Goal: Communication & Community: Answer question/provide support

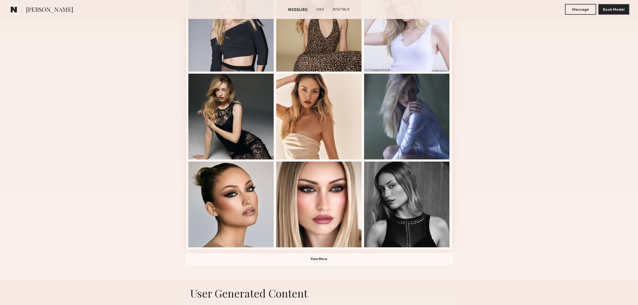
scroll to position [268, 0]
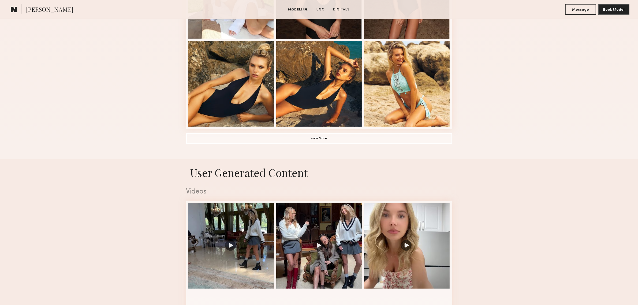
scroll to position [402, 0]
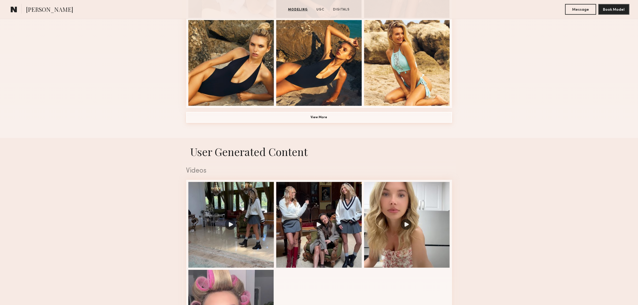
click at [313, 120] on button "View More" at bounding box center [319, 117] width 266 height 11
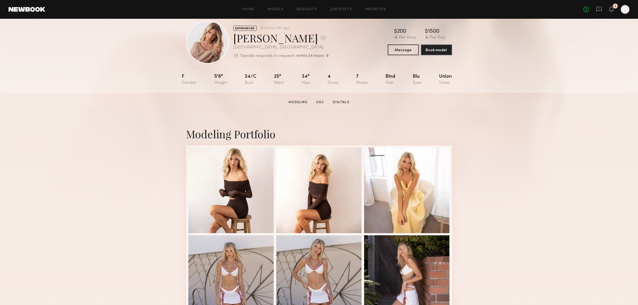
scroll to position [0, 0]
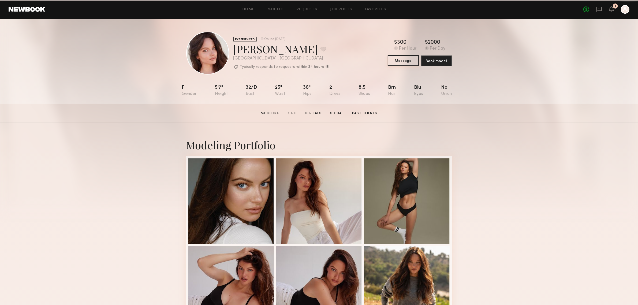
click at [405, 63] on button "Message" at bounding box center [403, 60] width 31 height 11
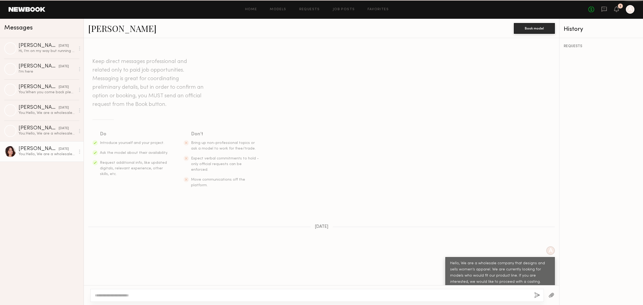
scroll to position [1, 0]
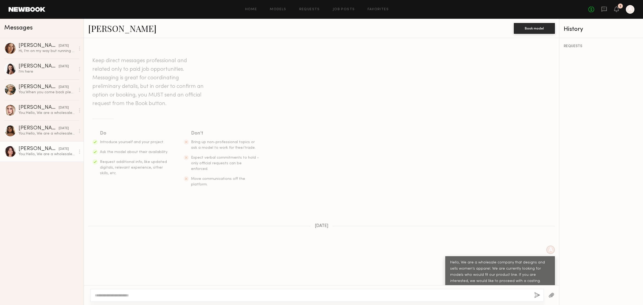
drag, startPoint x: 239, startPoint y: 65, endPoint x: 238, endPoint y: 62, distance: 2.7
click at [46, 153] on div "You: Hello, We are a wholesale company that designs and sells women’s apparel. …" at bounding box center [46, 154] width 57 height 5
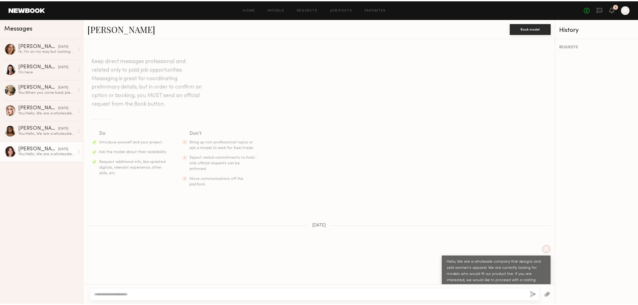
scroll to position [1, 0]
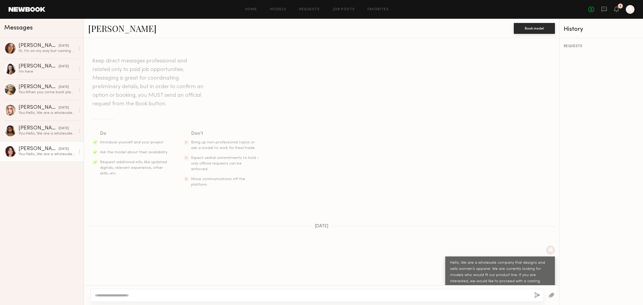
click at [49, 152] on div "Annie M." at bounding box center [38, 148] width 40 height 5
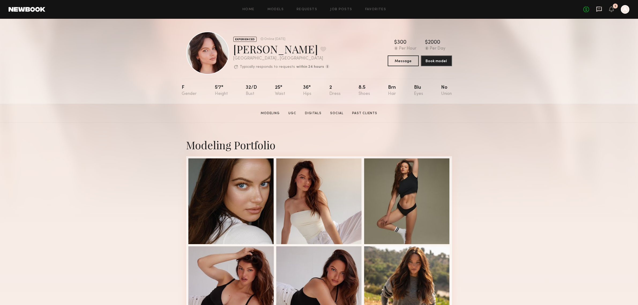
click at [602, 9] on icon at bounding box center [599, 9] width 5 height 5
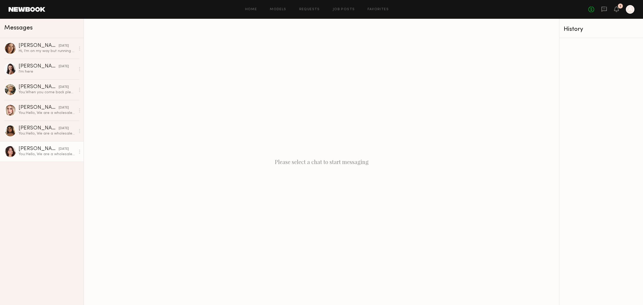
click at [40, 153] on div "You: Hello, We are a wholesale company that designs and sells women’s apparel. …" at bounding box center [46, 154] width 57 height 5
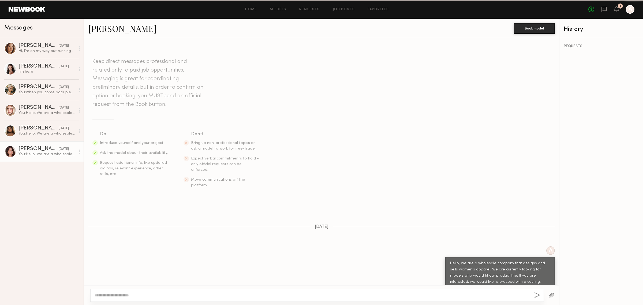
scroll to position [1, 0]
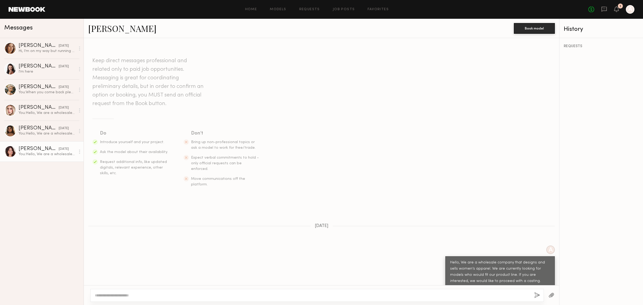
click at [372, 297] on textarea at bounding box center [312, 295] width 435 height 5
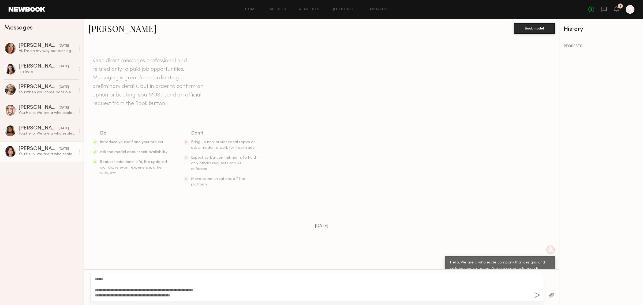
scroll to position [17, 0]
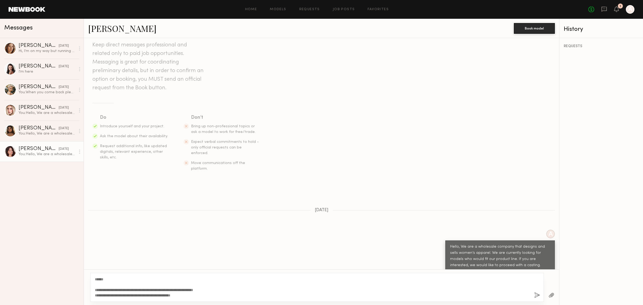
type textarea "**********"
click at [538, 296] on button "button" at bounding box center [538, 295] width 6 height 7
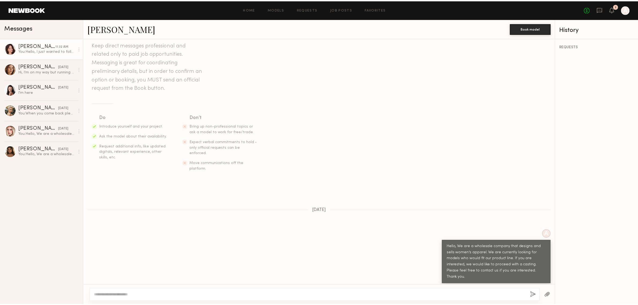
scroll to position [123, 0]
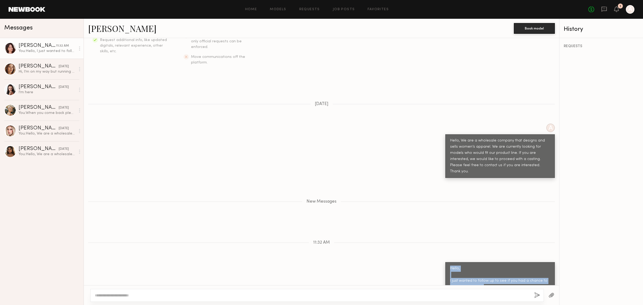
drag, startPoint x: 443, startPoint y: 248, endPoint x: 519, endPoint y: 274, distance: 80.5
click at [523, 270] on div "Hello, I just wanted to follow up to see if you had a chance to read my message…" at bounding box center [501, 281] width 110 height 38
click at [509, 274] on div "Hello, I just wanted to follow up to see if you had a chance to read my message…" at bounding box center [500, 281] width 100 height 31
drag, startPoint x: 461, startPoint y: 269, endPoint x: 511, endPoint y: 276, distance: 50.2
click at [511, 274] on div "Hello, I just wanted to follow up to see if you had a chance to read my message…" at bounding box center [500, 281] width 100 height 31
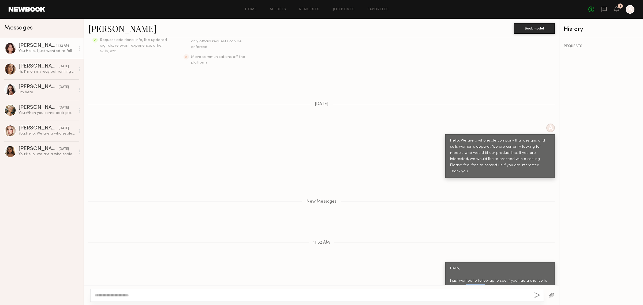
click at [499, 281] on div "Keep direct messages professional and related only to paid job opportunities. M…" at bounding box center [322, 161] width 476 height 247
click at [516, 272] on div "Hello, I just wanted to follow up to see if you had a chance to read my message…" at bounding box center [500, 281] width 100 height 31
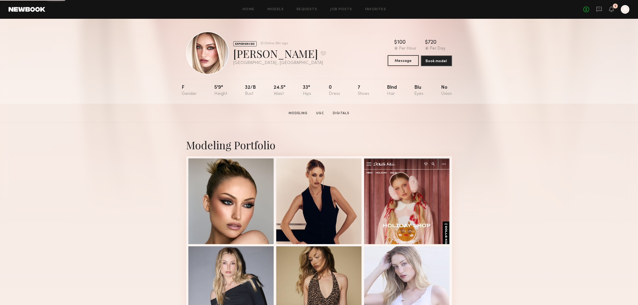
click at [405, 62] on button "Message" at bounding box center [403, 60] width 31 height 11
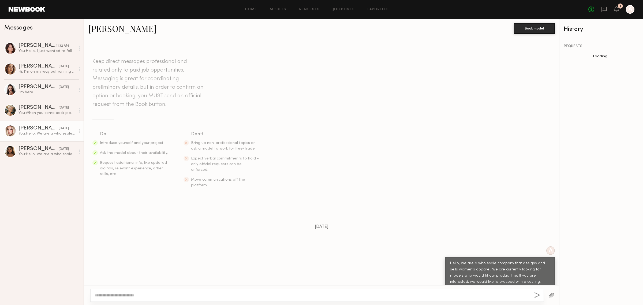
scroll to position [1, 0]
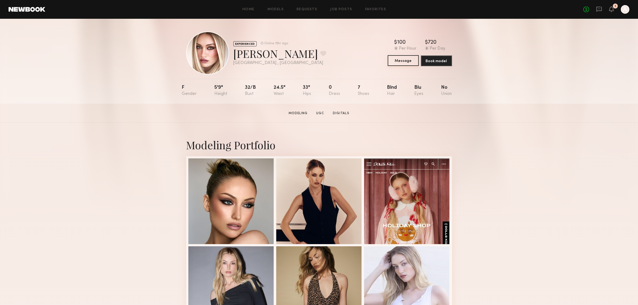
click at [410, 62] on button "Message" at bounding box center [403, 60] width 31 height 11
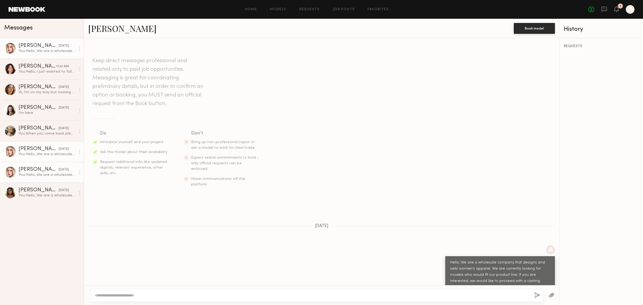
scroll to position [1, 0]
click at [387, 293] on textarea at bounding box center [312, 295] width 435 height 5
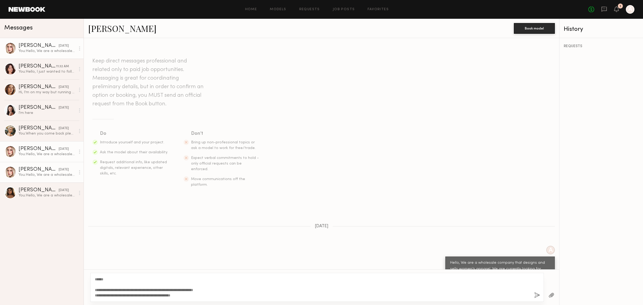
type textarea "**********"
click at [536, 296] on button "button" at bounding box center [538, 295] width 6 height 7
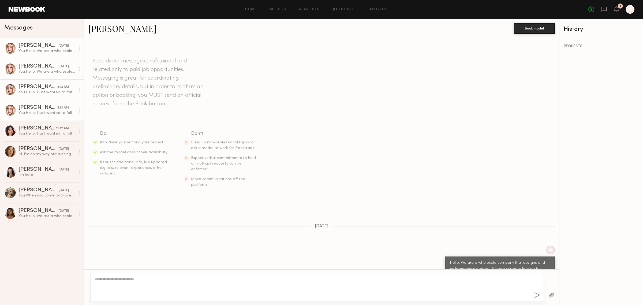
scroll to position [123, 0]
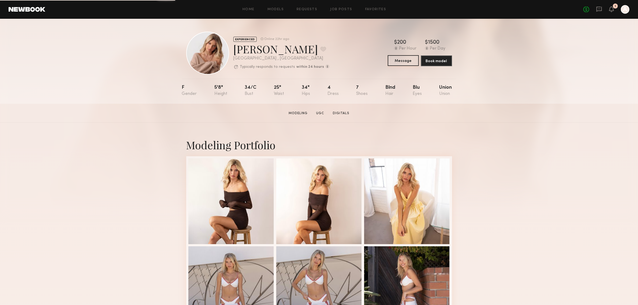
click at [406, 61] on button "Message" at bounding box center [403, 60] width 31 height 11
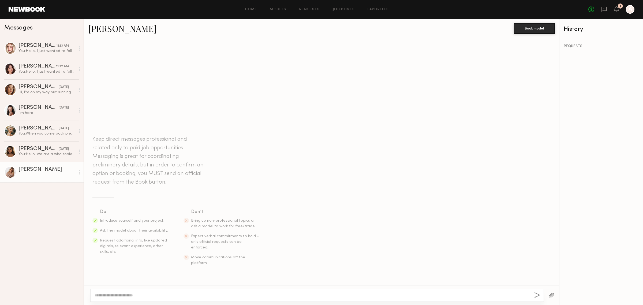
click at [276, 298] on textarea at bounding box center [312, 295] width 435 height 5
paste textarea "**********"
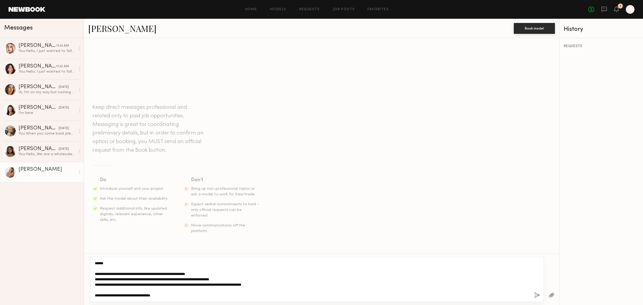
type textarea "**********"
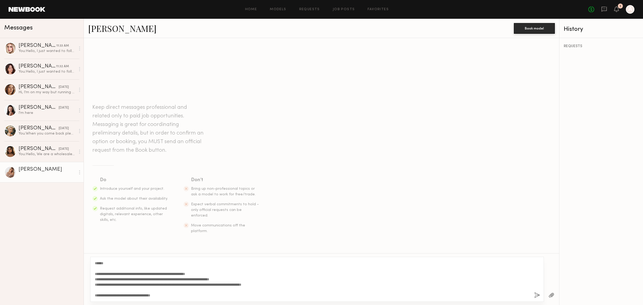
click at [535, 294] on button "button" at bounding box center [538, 295] width 6 height 7
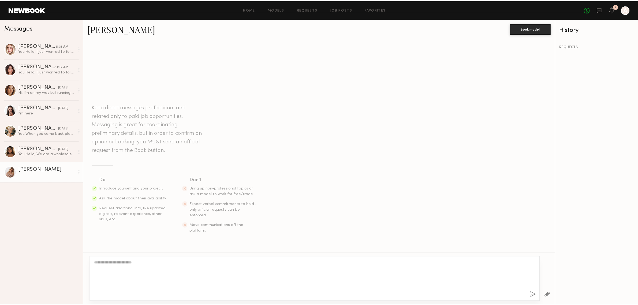
scroll to position [31, 0]
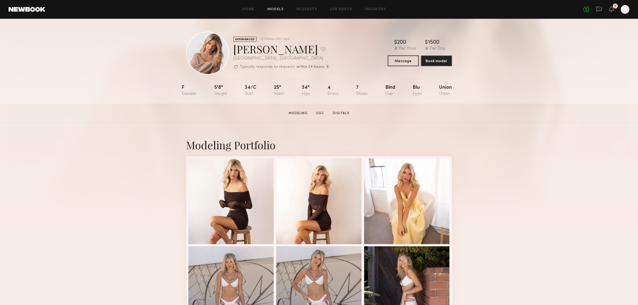
click at [281, 9] on link "Models" at bounding box center [276, 9] width 16 height 3
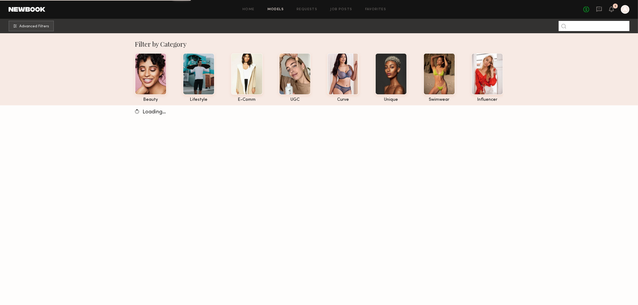
click at [594, 25] on input at bounding box center [594, 26] width 71 height 10
paste input "**********"
type input "**********"
click at [576, 26] on input at bounding box center [594, 26] width 71 height 10
type input "*"
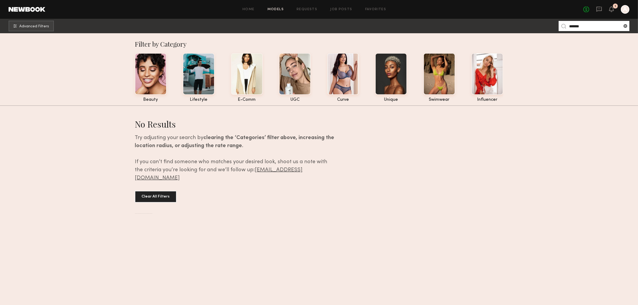
click at [587, 27] on input "*******" at bounding box center [594, 26] width 71 height 10
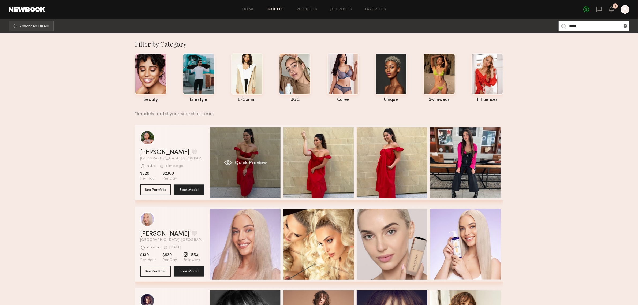
click at [257, 173] on div "Quick Preview" at bounding box center [245, 162] width 71 height 71
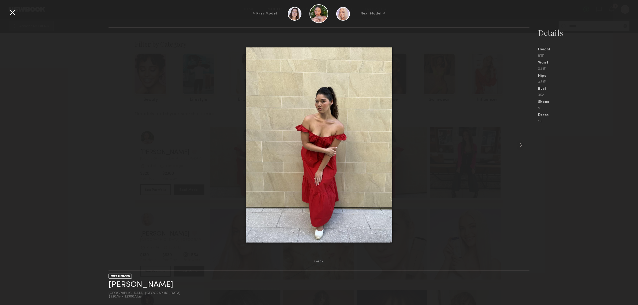
click at [431, 163] on div at bounding box center [319, 144] width 421 height 217
click at [192, 72] on div at bounding box center [319, 144] width 421 height 217
click at [10, 14] on div at bounding box center [12, 12] width 9 height 9
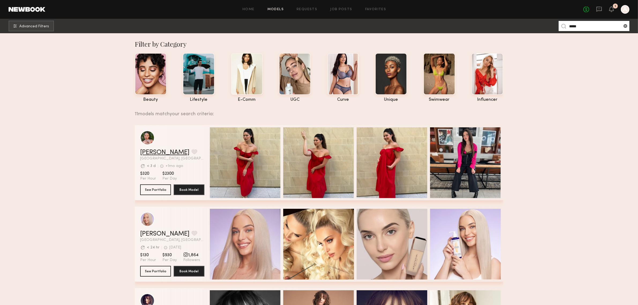
click at [155, 154] on link "Sofia A." at bounding box center [164, 152] width 49 height 6
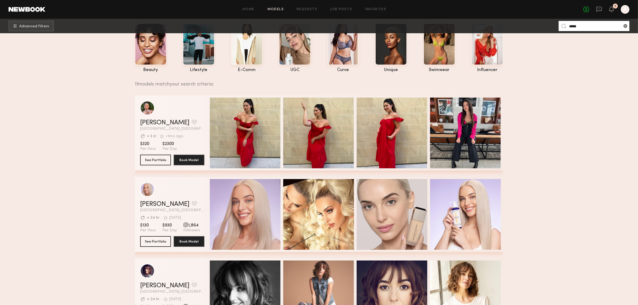
scroll to position [45, 0]
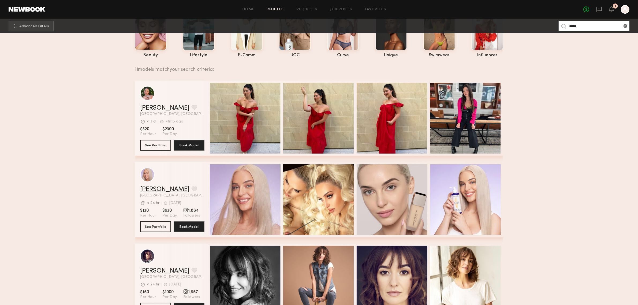
click at [158, 191] on link "[PERSON_NAME]" at bounding box center [164, 189] width 49 height 6
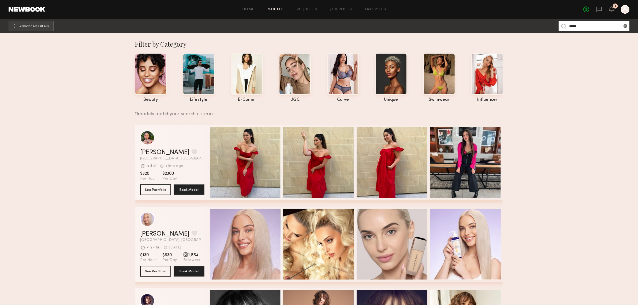
click at [583, 29] on input "*****" at bounding box center [594, 26] width 71 height 10
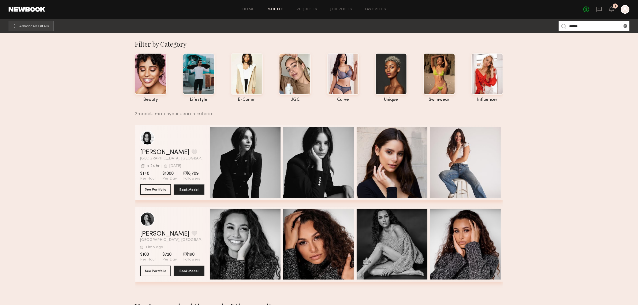
click at [150, 193] on button "See Portfolio" at bounding box center [155, 189] width 31 height 11
click at [580, 25] on input "******" at bounding box center [594, 26] width 71 height 10
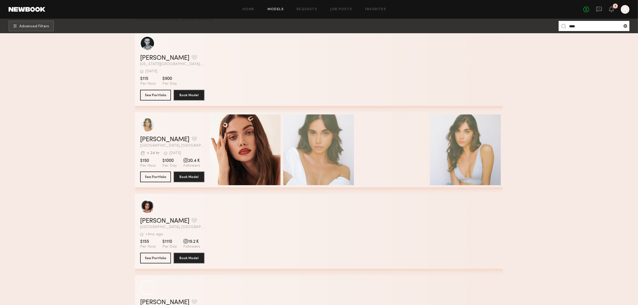
scroll to position [38, 0]
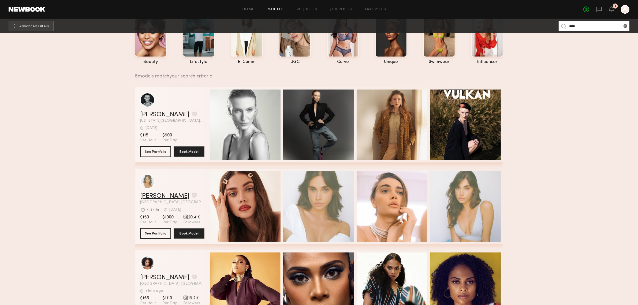
type input "****"
click at [145, 196] on link "Lily D." at bounding box center [164, 196] width 49 height 6
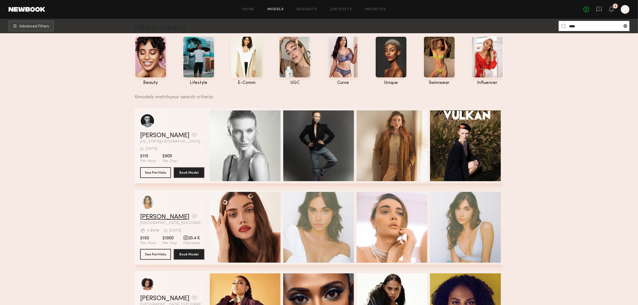
scroll to position [0, 0]
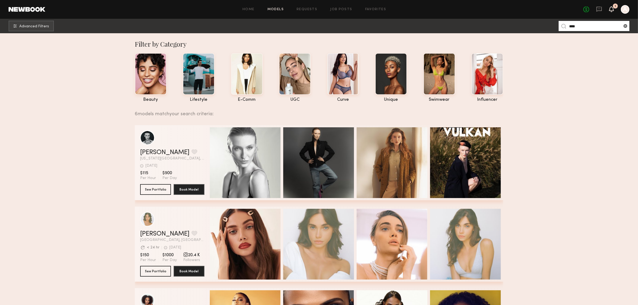
click at [612, 9] on icon at bounding box center [612, 9] width 4 height 4
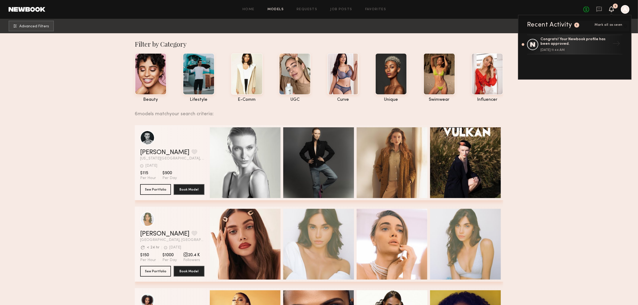
click at [330, 11] on div "Home Models Requests Job Posts Favorites Sign Out" at bounding box center [314, 9] width 538 height 3
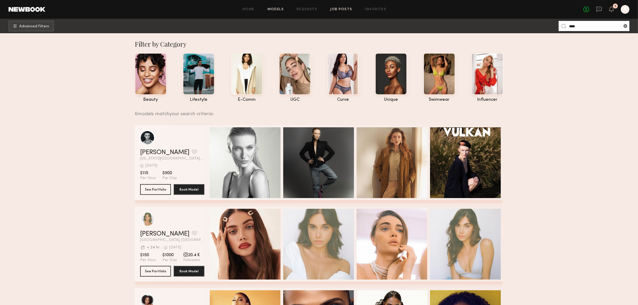
click at [339, 11] on link "Job Posts" at bounding box center [341, 9] width 22 height 3
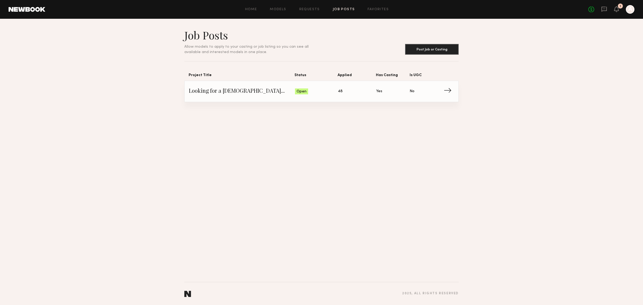
click at [242, 90] on span "Looking for a female model for a line sheet shoot" at bounding box center [242, 91] width 106 height 8
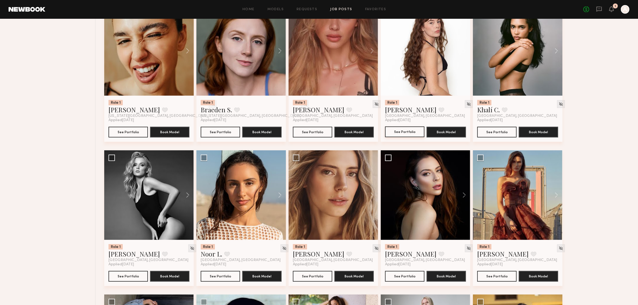
scroll to position [402, 0]
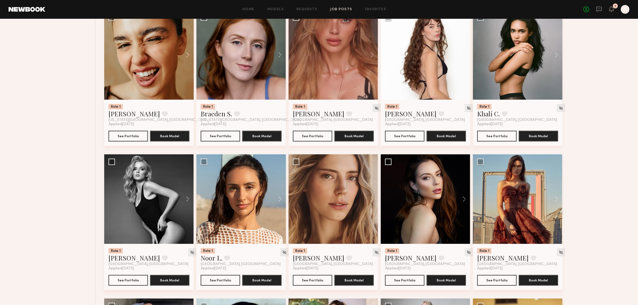
drag, startPoint x: 380, startPoint y: 191, endPoint x: 379, endPoint y: 197, distance: 6.3
drag, startPoint x: 379, startPoint y: 197, endPoint x: 380, endPoint y: 201, distance: 4.2
click at [380, 201] on div "Role 1 Alexis B. Favorite Los Angeles, CA Applied 09/26/2025 See Portfolio Book…" at bounding box center [368, 154] width 529 height 865
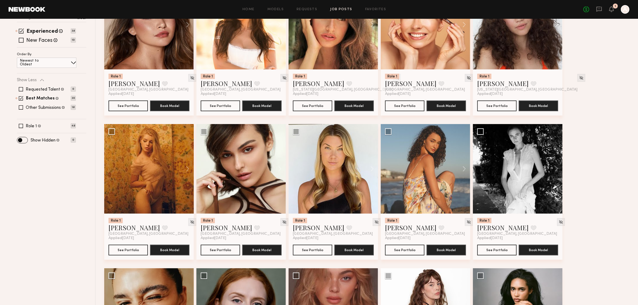
scroll to position [0, 0]
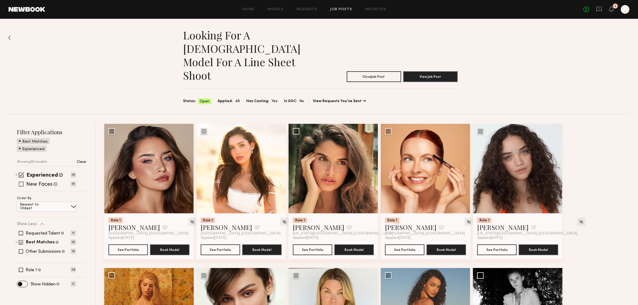
click at [23, 182] on span at bounding box center [21, 184] width 5 height 5
click at [24, 173] on div "Experienced Talent we've deemed to have ample paid, professional modeling exper…" at bounding box center [46, 175] width 59 height 4
click at [21, 172] on span at bounding box center [21, 174] width 5 height 5
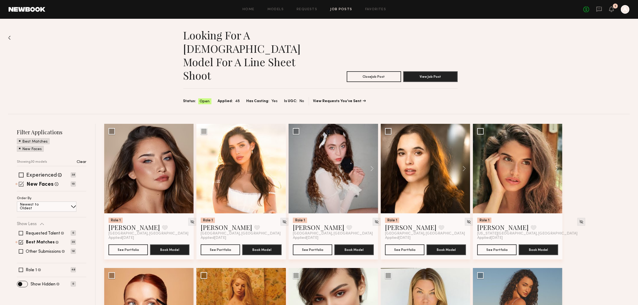
click at [22, 181] on span at bounding box center [21, 183] width 5 height 5
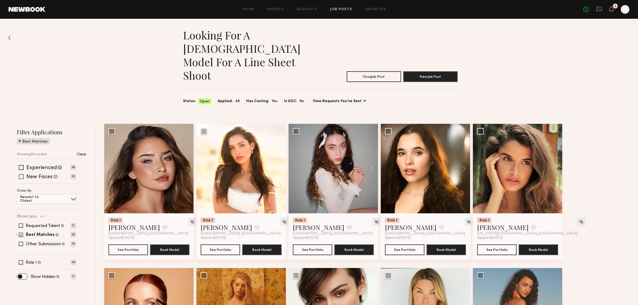
click at [21, 174] on span at bounding box center [21, 176] width 5 height 5
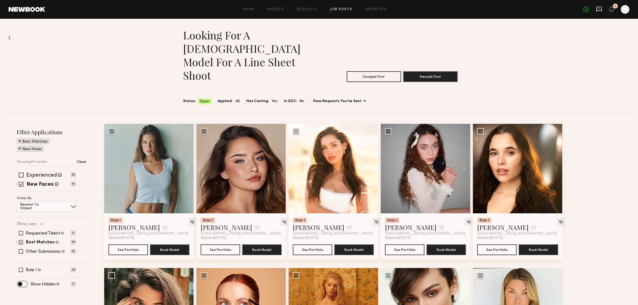
click at [599, 11] on icon at bounding box center [599, 9] width 5 height 5
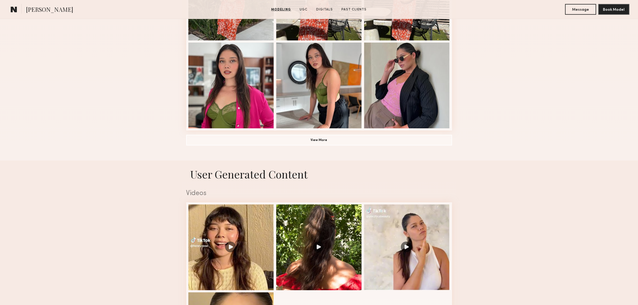
scroll to position [402, 0]
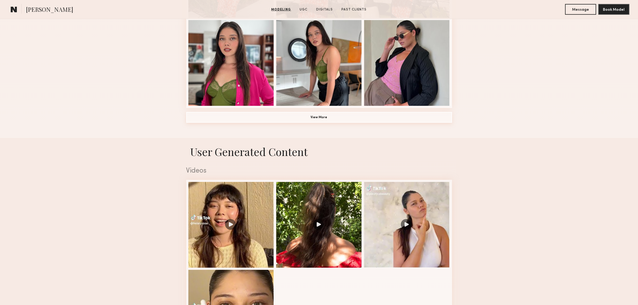
click at [331, 120] on button "View More" at bounding box center [319, 117] width 266 height 11
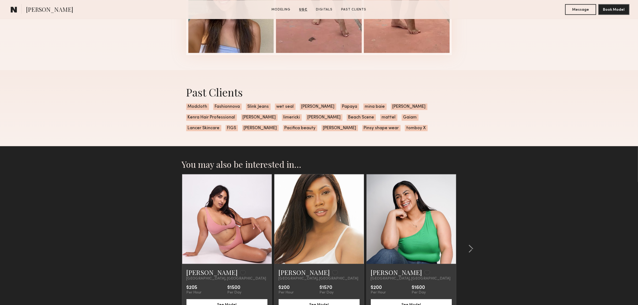
scroll to position [1385, 0]
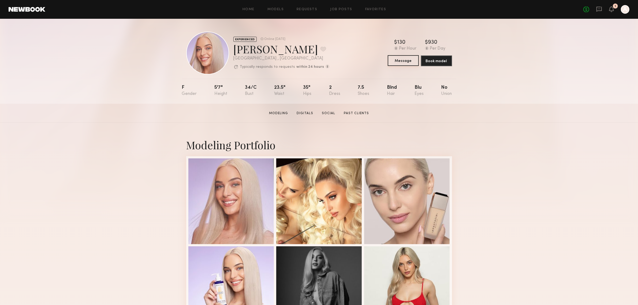
click at [398, 58] on button "Message" at bounding box center [403, 60] width 31 height 11
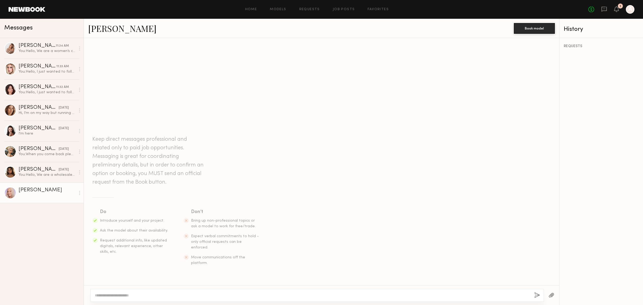
click at [333, 293] on textarea at bounding box center [312, 295] width 435 height 5
click at [333, 295] on textarea at bounding box center [312, 295] width 435 height 5
paste textarea "**********"
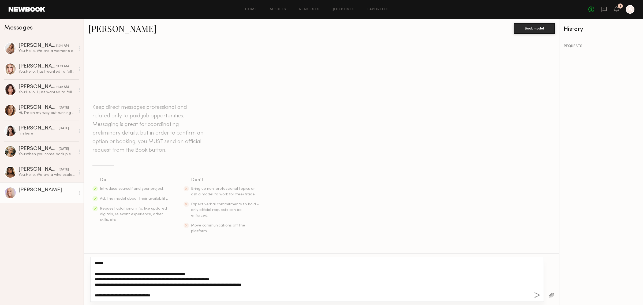
drag, startPoint x: 101, startPoint y: 296, endPoint x: 79, endPoint y: 296, distance: 22.0
click at [79, 296] on div "Messages [PERSON_NAME] 11:34 AM You: Hello, We are a women’s clothing company t…" at bounding box center [321, 162] width 643 height 286
drag, startPoint x: 170, startPoint y: 296, endPoint x: 49, endPoint y: 255, distance: 128.5
click at [49, 255] on div "Messages [PERSON_NAME] 11:34 AM You: Hello, We are a women’s clothing company t…" at bounding box center [321, 162] width 643 height 286
type textarea "**********"
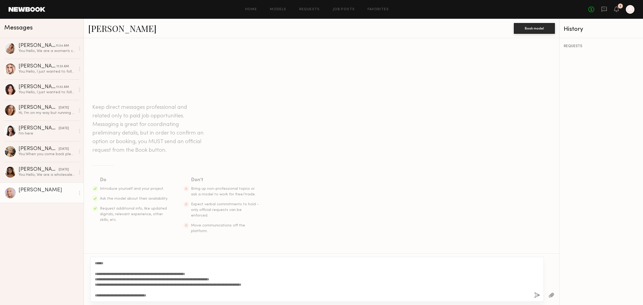
click at [537, 295] on button "button" at bounding box center [538, 295] width 6 height 7
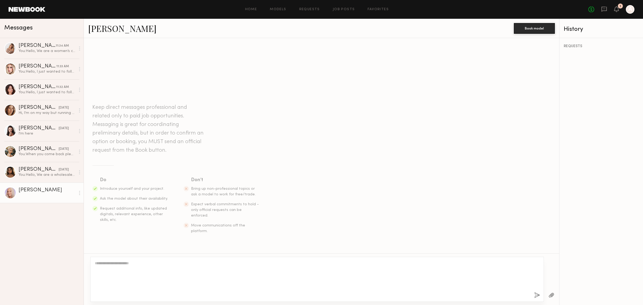
scroll to position [31, 0]
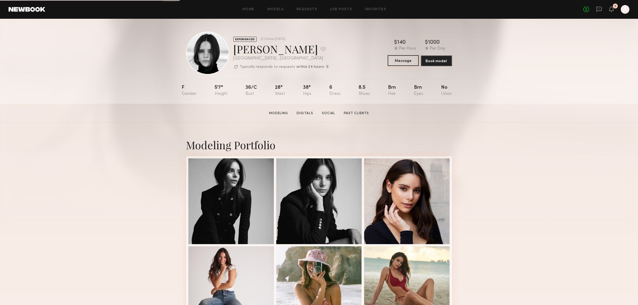
click at [402, 62] on button "Message" at bounding box center [403, 60] width 31 height 11
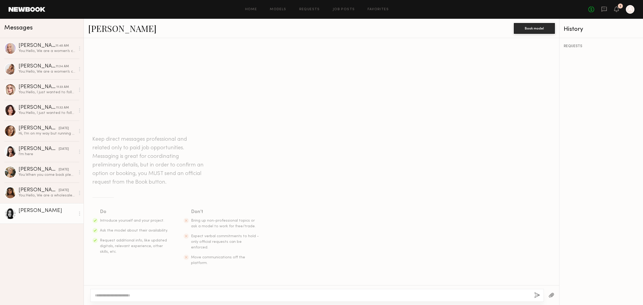
click at [306, 295] on textarea at bounding box center [312, 295] width 435 height 5
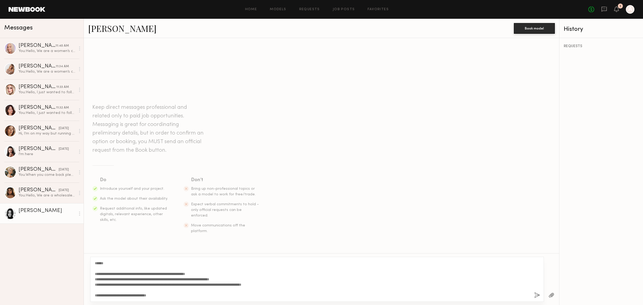
type textarea "**********"
click at [536, 294] on button "button" at bounding box center [538, 295] width 6 height 7
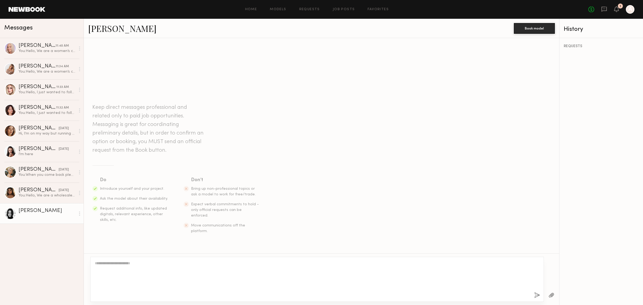
scroll to position [31, 0]
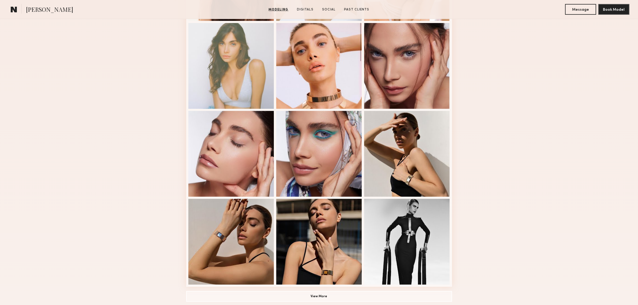
scroll to position [357, 0]
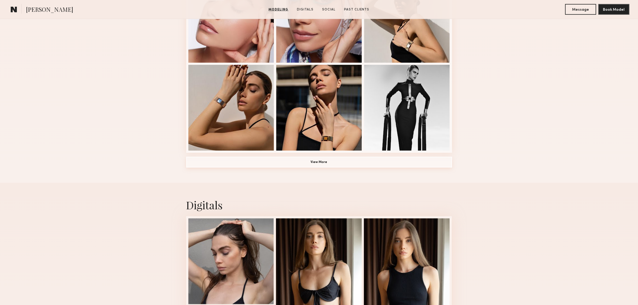
click at [324, 164] on button "View More" at bounding box center [319, 162] width 266 height 11
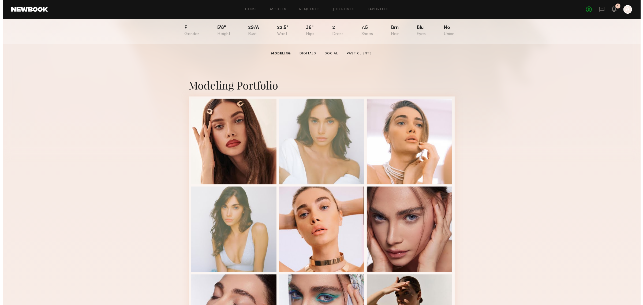
scroll to position [0, 0]
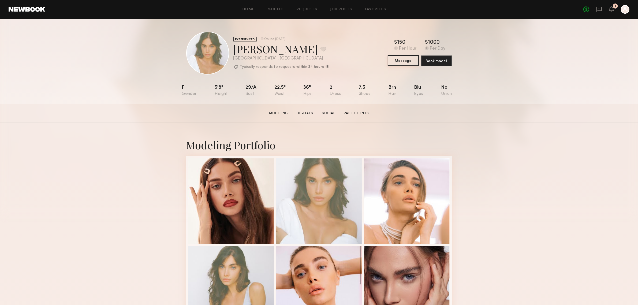
click at [407, 63] on button "Message" at bounding box center [403, 60] width 31 height 11
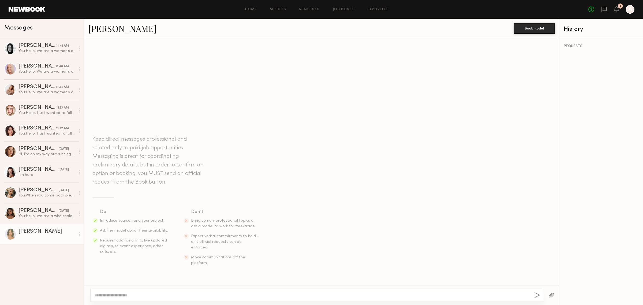
click at [289, 298] on div at bounding box center [317, 295] width 454 height 13
click at [295, 294] on textarea at bounding box center [312, 295] width 435 height 5
paste textarea "**********"
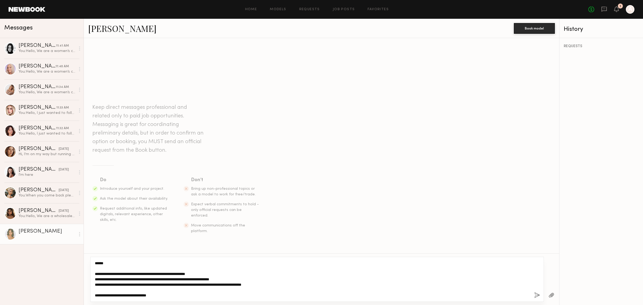
type textarea "**********"
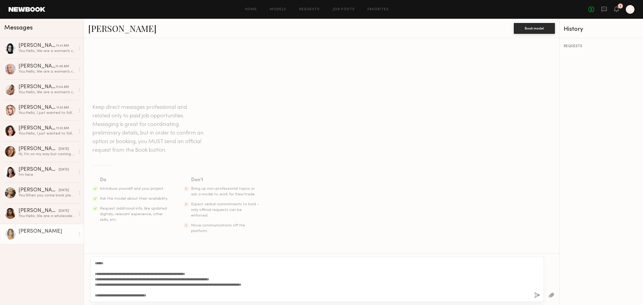
click at [536, 295] on button "button" at bounding box center [538, 295] width 6 height 7
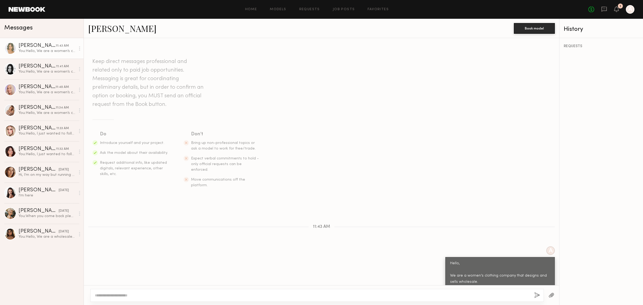
scroll to position [31, 0]
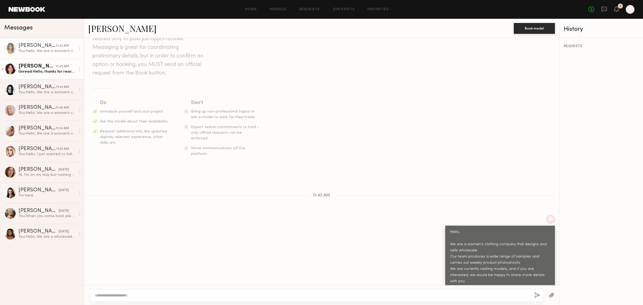
click at [40, 74] on div "Unread: Hello, thanks for reaching out! Where are you based?" at bounding box center [46, 71] width 57 height 5
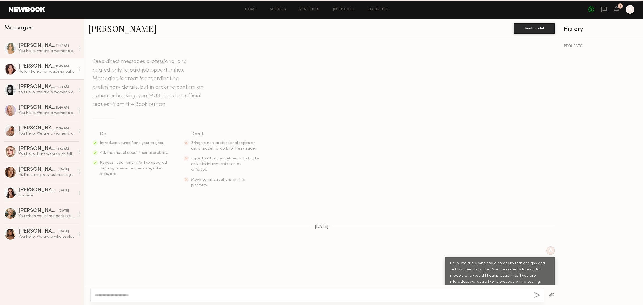
scroll to position [96, 0]
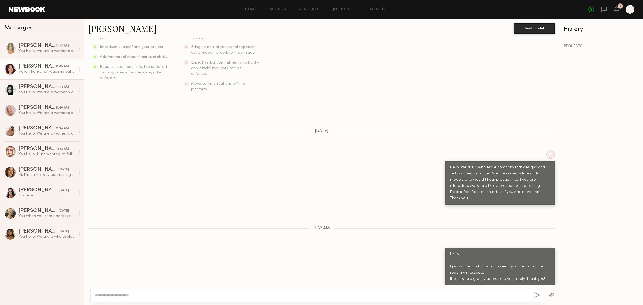
drag, startPoint x: 101, startPoint y: 274, endPoint x: 161, endPoint y: 273, distance: 60.1
click at [159, 291] on div "Hello, thanks for reaching out! Where are you based?" at bounding box center [141, 294] width 96 height 6
click at [158, 291] on div "Hello, thanks for reaching out! Where are you based?" at bounding box center [141, 294] width 96 height 6
drag, startPoint x: 133, startPoint y: 274, endPoint x: 191, endPoint y: 274, distance: 57.4
click at [191, 287] on div "Hello, thanks for reaching out! Where are you based?" at bounding box center [322, 293] width 476 height 13
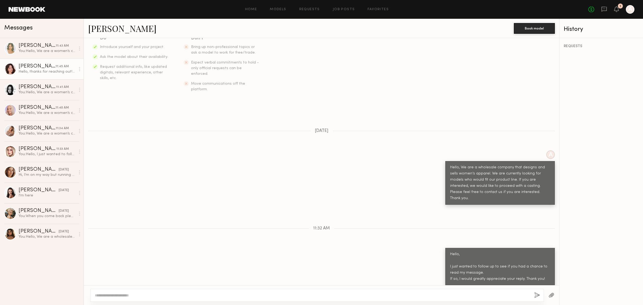
click at [142, 291] on div "Hello, thanks for reaching out! Where are you based?" at bounding box center [141, 294] width 96 height 6
click at [34, 71] on div "Hello, thanks for reaching out! Where are you based?" at bounding box center [46, 71] width 57 height 5
click at [40, 67] on div "[PERSON_NAME]" at bounding box center [36, 66] width 37 height 5
click at [25, 66] on div "[PERSON_NAME]" at bounding box center [36, 66] width 37 height 5
click at [96, 27] on link "[PERSON_NAME]" at bounding box center [122, 29] width 68 height 12
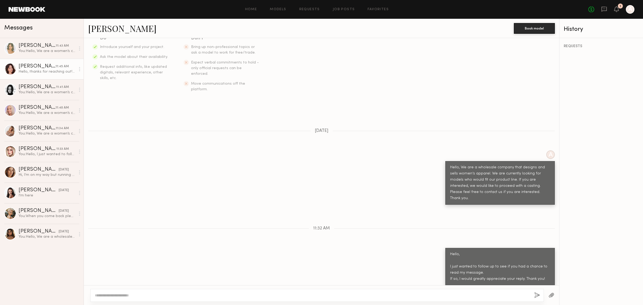
drag, startPoint x: 184, startPoint y: 275, endPoint x: 86, endPoint y: 278, distance: 97.6
click at [86, 287] on div "Hello, thanks for reaching out! Where are you based?" at bounding box center [322, 293] width 476 height 13
copy div "Hello, thanks for reaching out! Where are you based?"
click at [314, 295] on textarea at bounding box center [312, 295] width 435 height 5
type textarea "*"
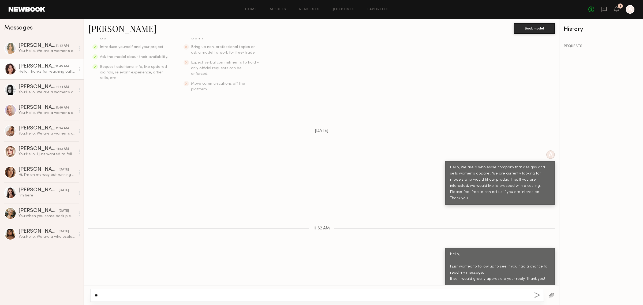
type textarea "*"
click at [216, 298] on textarea "**********" at bounding box center [312, 295] width 435 height 5
click at [214, 293] on textarea "**********" at bounding box center [312, 295] width 435 height 5
click at [105, 294] on textarea "**********" at bounding box center [312, 295] width 435 height 5
type textarea "**********"
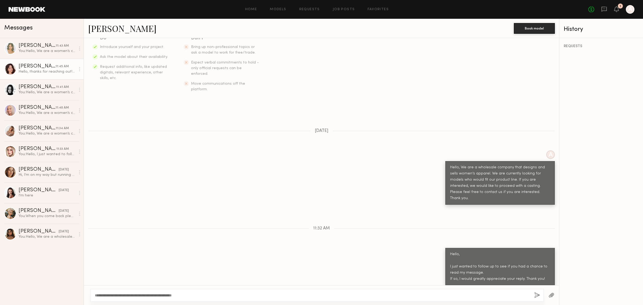
click at [537, 294] on button "button" at bounding box center [538, 295] width 6 height 7
